Goal: Task Accomplishment & Management: Use online tool/utility

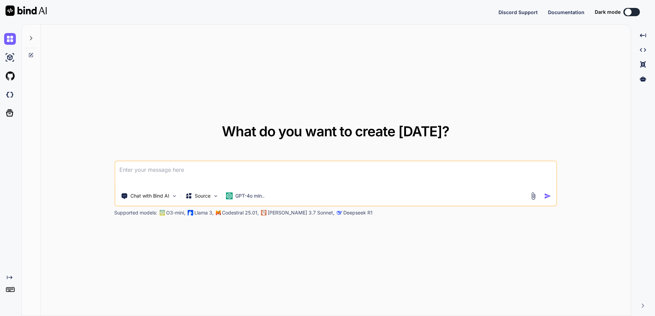
type textarea "x"
click at [633, 12] on button "Sign in" at bounding box center [625, 12] width 37 height 14
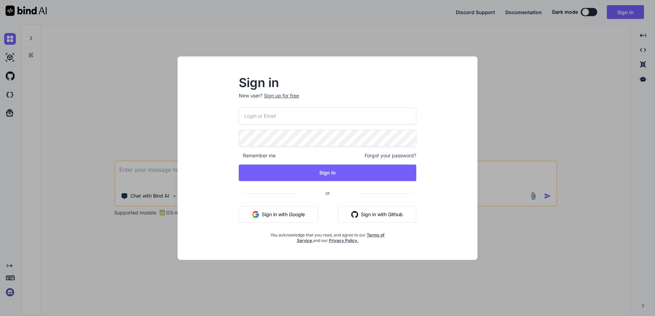
click at [274, 115] on input "email" at bounding box center [328, 115] width 178 height 17
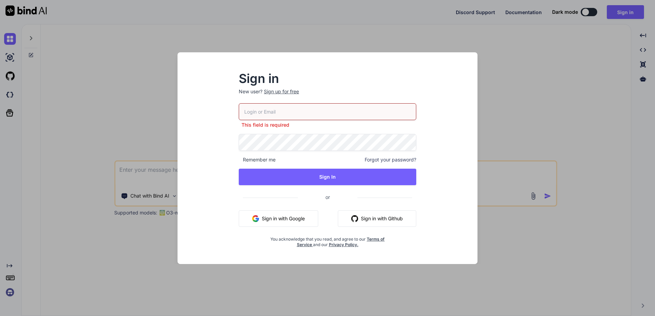
type input "[EMAIL_ADDRESS][DOMAIN_NAME]"
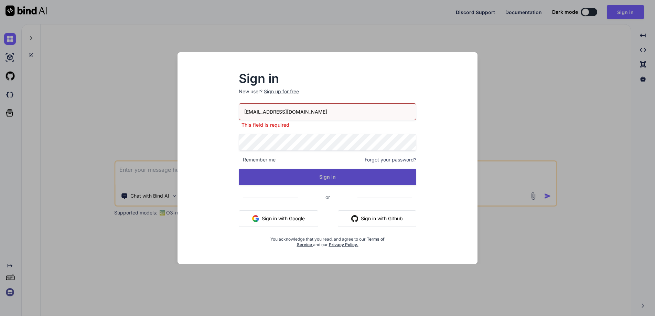
click at [330, 178] on button "Sign In" at bounding box center [328, 177] width 178 height 17
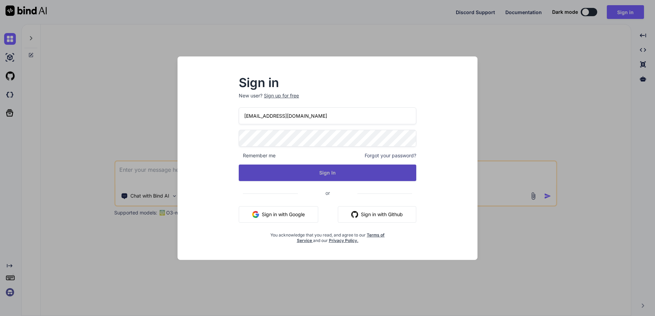
click at [269, 169] on button "Sign In" at bounding box center [328, 173] width 178 height 17
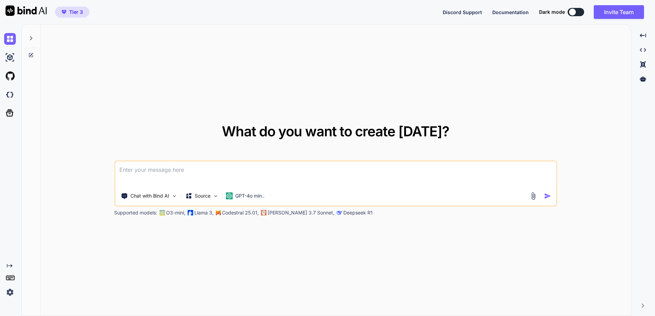
click at [471, 84] on div "What do you want to create [DATE]? Chat with Bind AI Source GPT-4o min.. Suppor…" at bounding box center [336, 170] width 591 height 292
click at [644, 78] on icon at bounding box center [643, 78] width 6 height 5
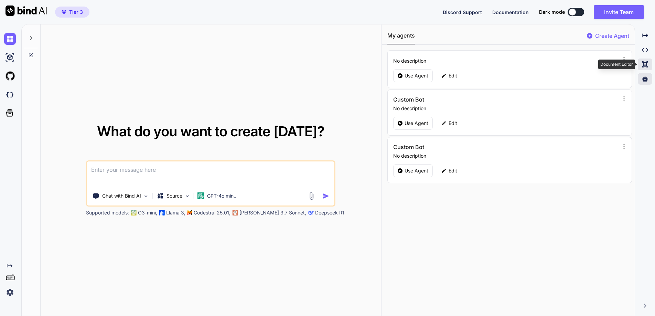
click at [644, 60] on div "Created with Pixso." at bounding box center [645, 65] width 14 height 12
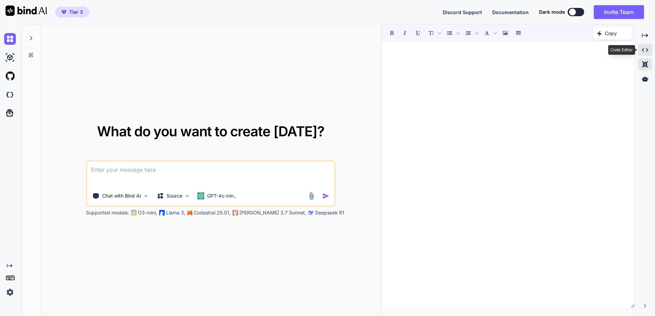
click at [644, 51] on icon "Created with Pixso." at bounding box center [645, 50] width 6 height 6
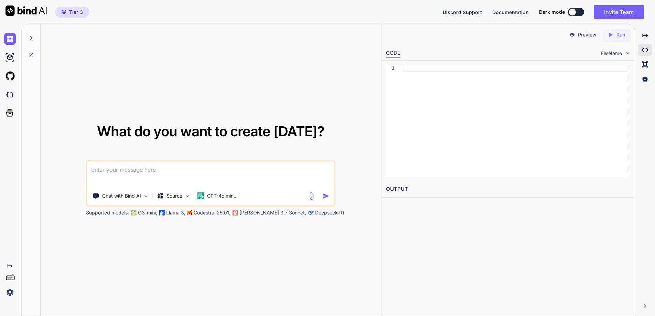
click at [11, 289] on img at bounding box center [10, 292] width 12 height 12
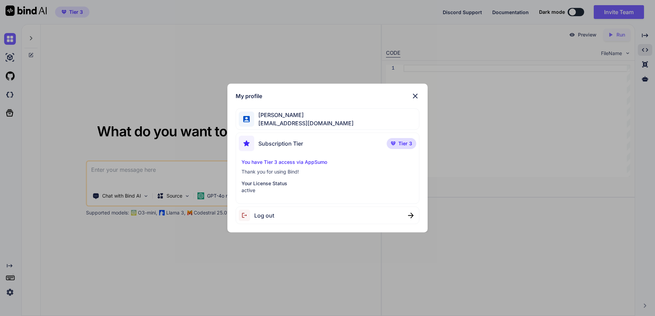
click at [257, 184] on p "Your License Status" at bounding box center [328, 183] width 172 height 7
click at [415, 96] on img at bounding box center [415, 96] width 8 height 8
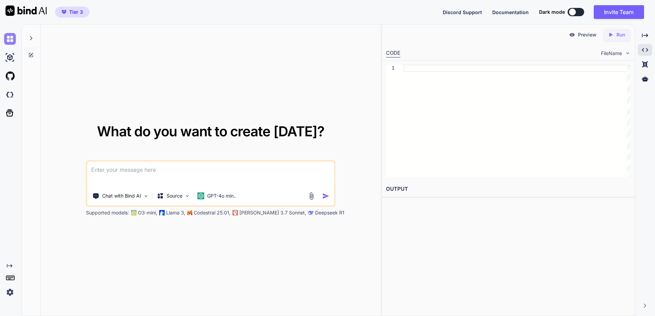
click at [11, 40] on img at bounding box center [10, 39] width 12 height 12
click at [81, 12] on span "Tier 3" at bounding box center [76, 12] width 14 height 7
click at [32, 37] on icon at bounding box center [31, 38] width 6 height 6
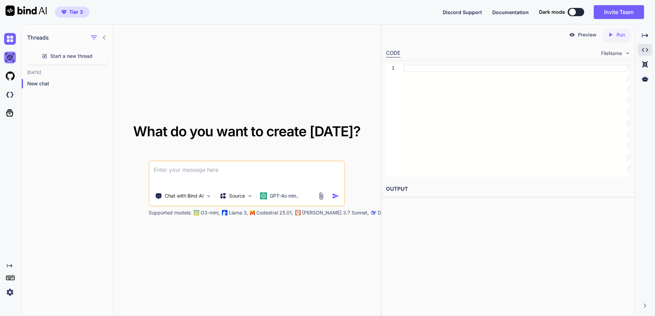
click at [9, 59] on img at bounding box center [10, 58] width 12 height 12
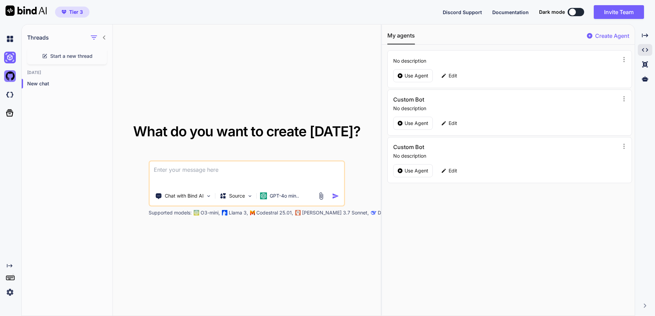
click at [11, 80] on img at bounding box center [10, 76] width 12 height 12
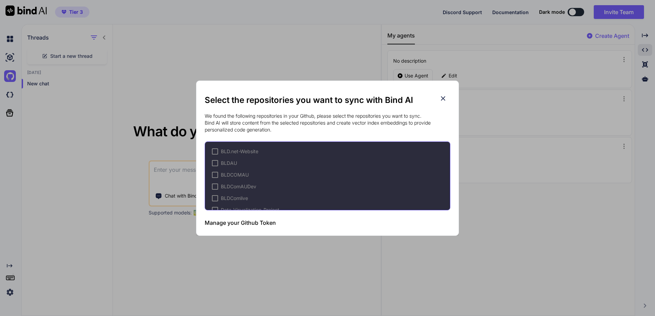
click at [444, 97] on icon at bounding box center [444, 99] width 8 height 8
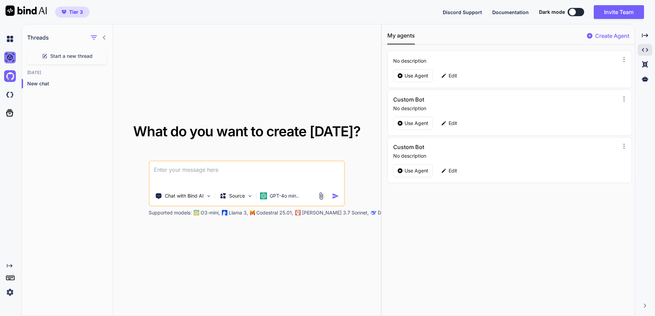
click at [9, 55] on img at bounding box center [10, 58] width 12 height 12
click at [9, 39] on img at bounding box center [10, 39] width 12 height 12
click at [644, 37] on icon "Created with Pixso." at bounding box center [645, 35] width 6 height 6
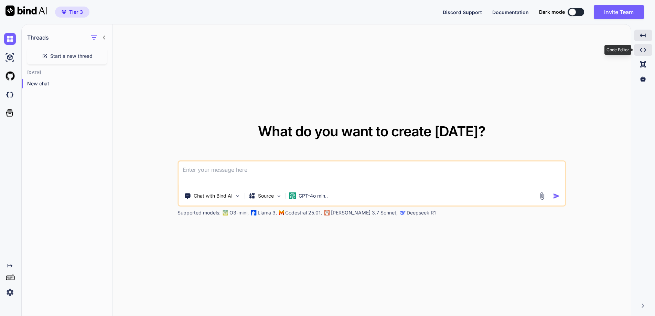
click at [644, 49] on icon "Created with Pixso." at bounding box center [643, 50] width 6 height 6
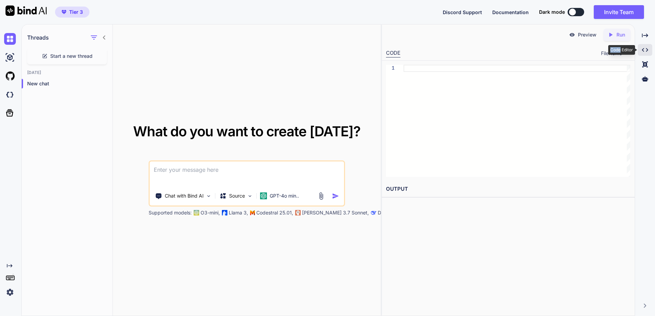
click at [644, 48] on icon "Created with Pixso." at bounding box center [645, 50] width 6 height 6
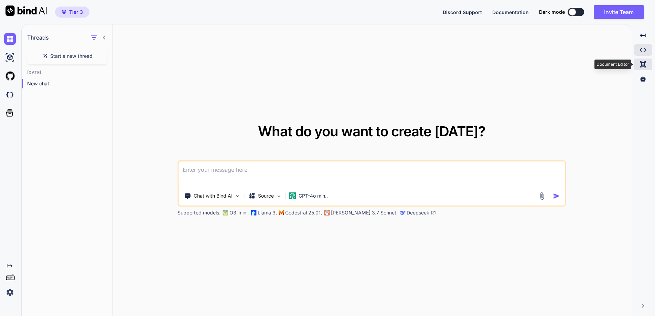
click at [643, 62] on icon "Created with Pixso." at bounding box center [643, 64] width 6 height 6
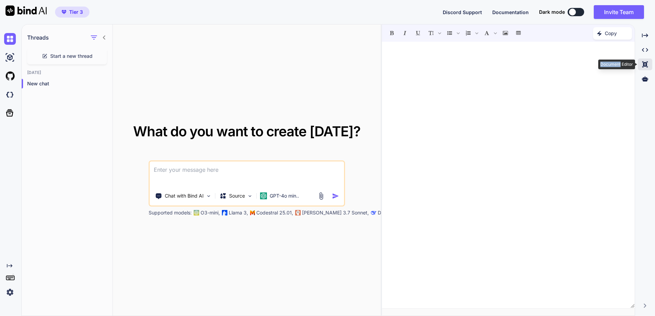
click at [643, 61] on icon at bounding box center [646, 64] width 6 height 6
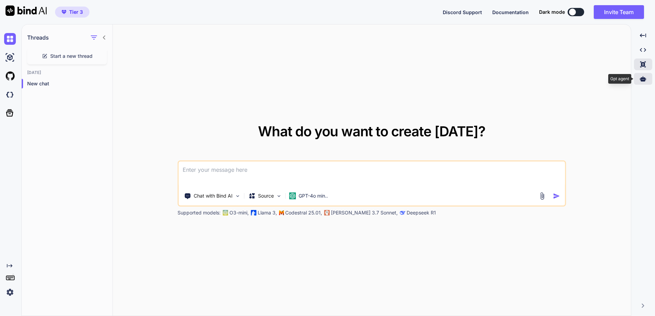
click at [642, 77] on icon at bounding box center [643, 79] width 6 height 6
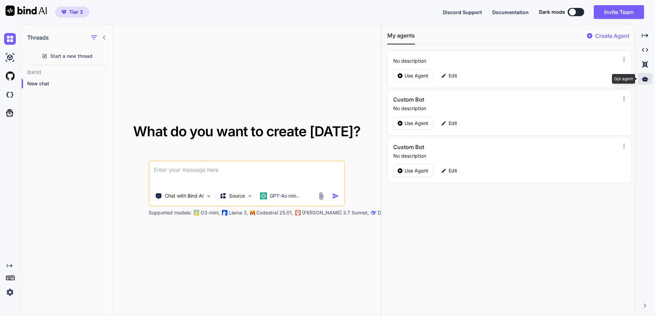
click at [642, 77] on div at bounding box center [645, 79] width 14 height 12
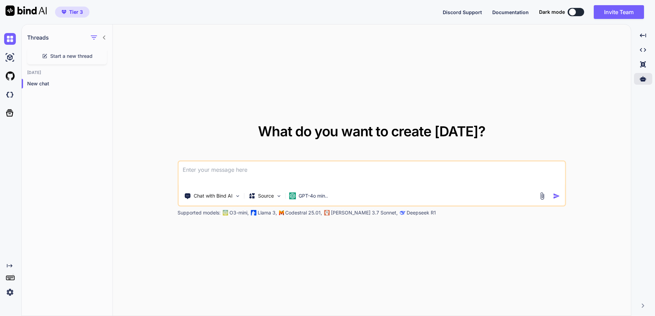
click at [237, 171] on textarea at bounding box center [372, 173] width 387 height 25
click at [235, 197] on img at bounding box center [238, 196] width 6 height 6
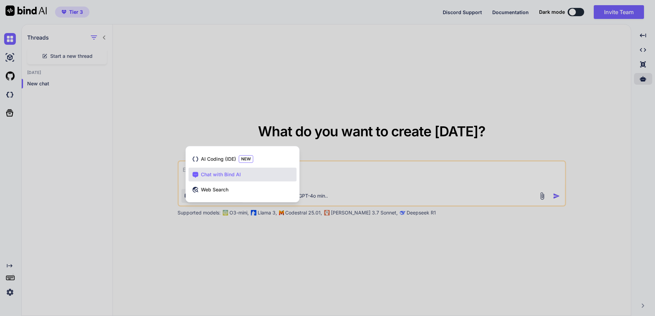
click at [476, 180] on div at bounding box center [327, 158] width 655 height 316
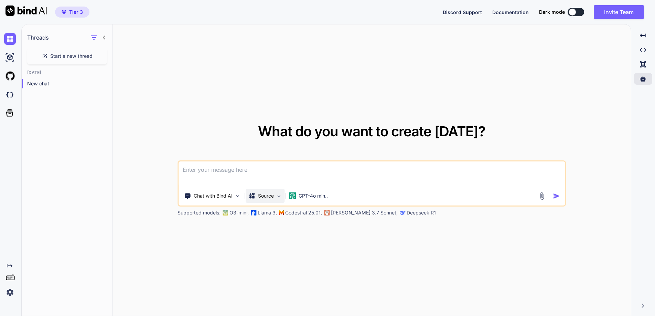
click at [272, 193] on p "Source" at bounding box center [266, 195] width 16 height 7
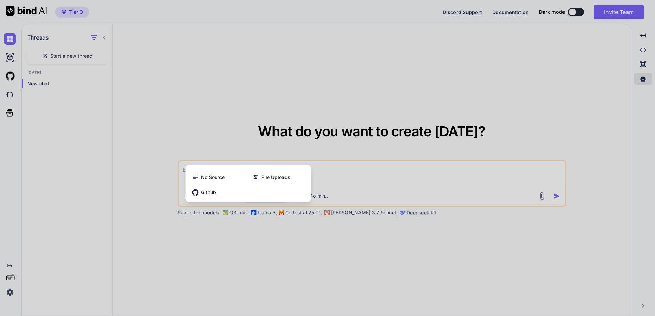
click at [413, 190] on div at bounding box center [327, 158] width 655 height 316
